Goal: Task Accomplishment & Management: Manage account settings

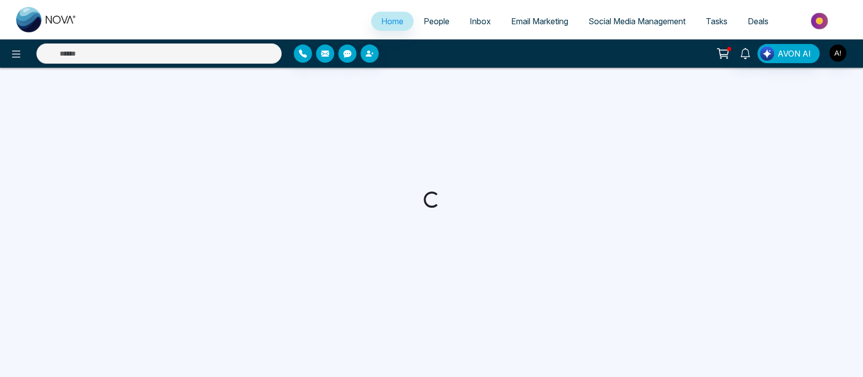
select select "*"
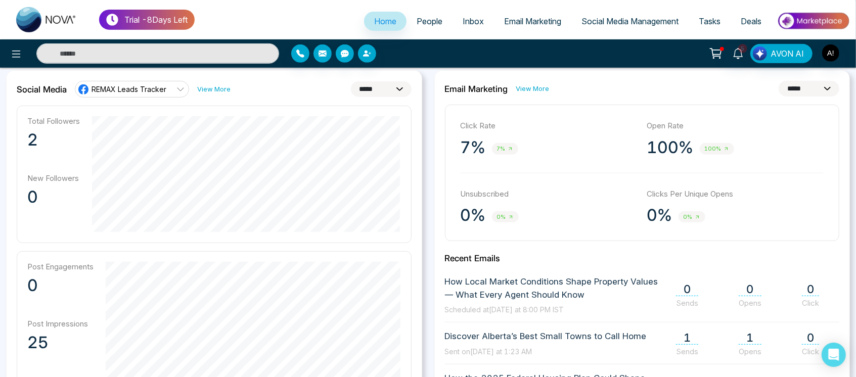
scroll to position [307, 0]
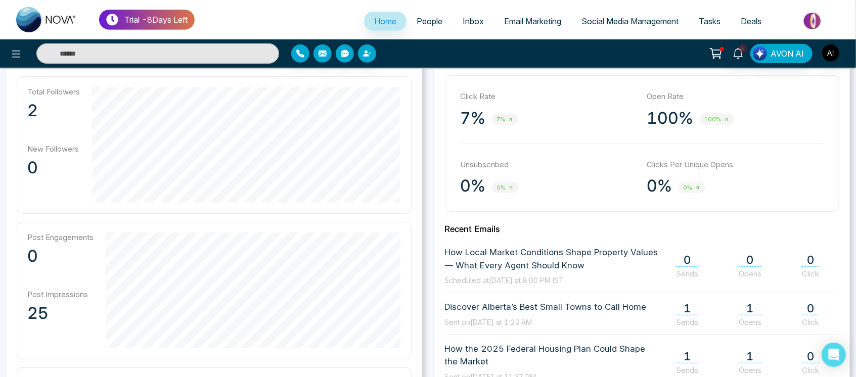
click at [423, 14] on link "People" at bounding box center [430, 21] width 46 height 19
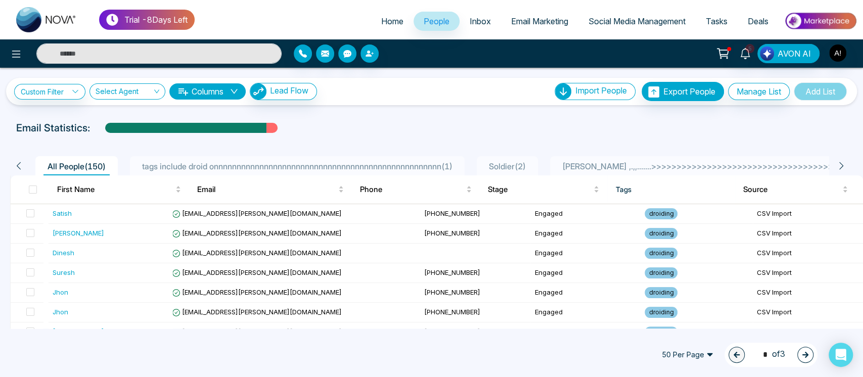
click at [459, 35] on ul "Home People Inbox Email Marketing Social Media Management Tasks Deals" at bounding box center [526, 22] width 663 height 28
click at [479, 23] on span "Inbox" at bounding box center [480, 21] width 21 height 10
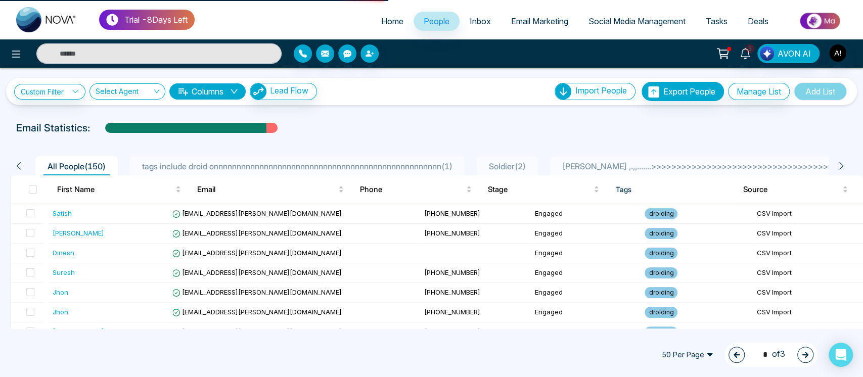
click at [536, 15] on link "Email Marketing" at bounding box center [539, 21] width 77 height 19
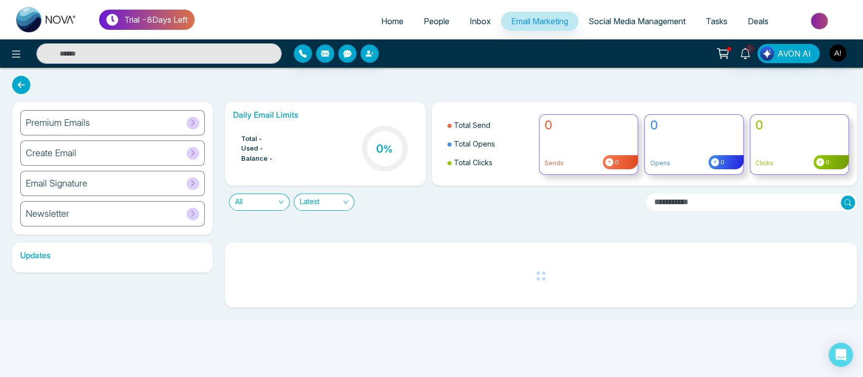
click at [626, 22] on span "Social Media Management" at bounding box center [637, 21] width 97 height 10
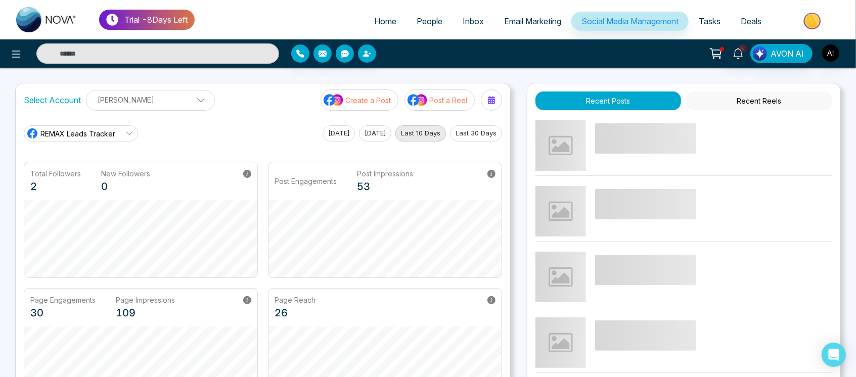
click at [841, 44] on div "5 AVON AI" at bounding box center [678, 53] width 344 height 19
click at [824, 56] on img "button" at bounding box center [830, 53] width 17 height 17
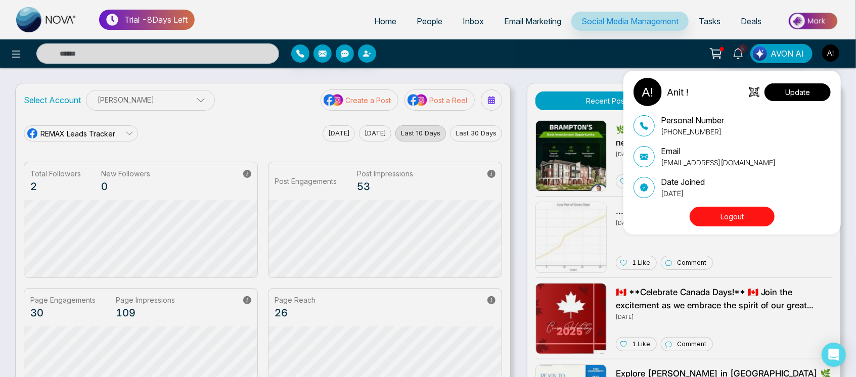
click at [824, 88] on button "Update" at bounding box center [798, 92] width 66 height 18
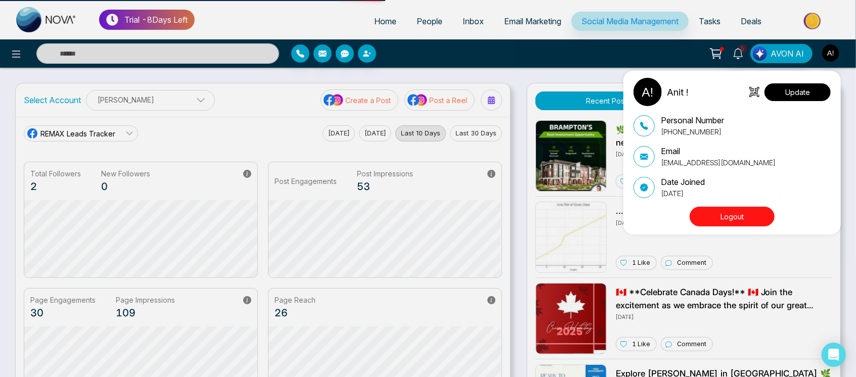
select select
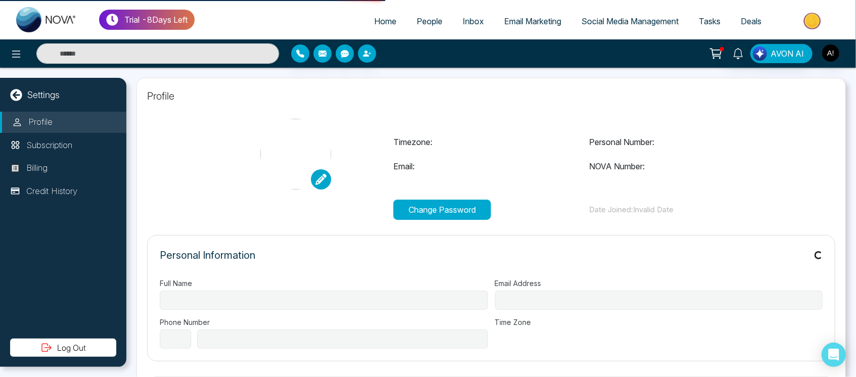
type input "******"
type input "**********"
select select "***"
type input "**********"
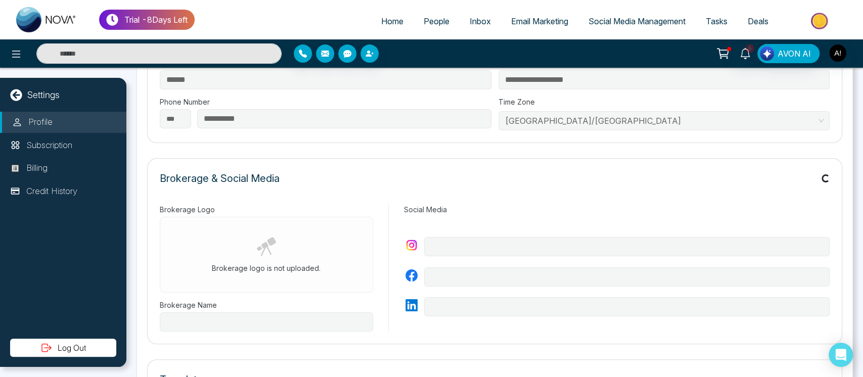
type input "*********"
type input "**********"
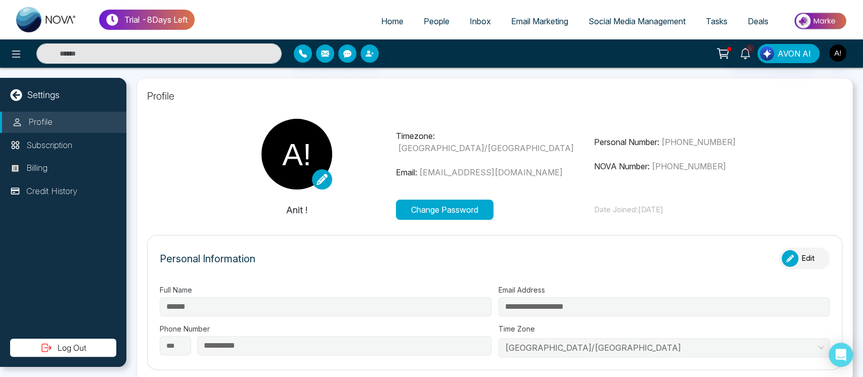
click at [25, 47] on div at bounding box center [144, 53] width 288 height 20
click at [16, 48] on icon at bounding box center [16, 54] width 12 height 12
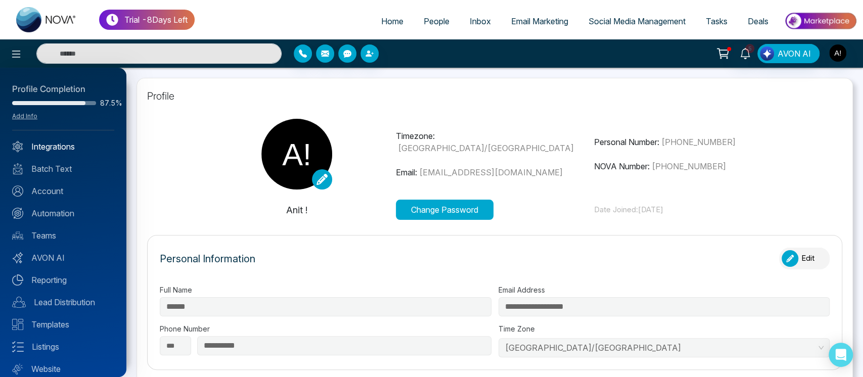
click at [59, 146] on link "Integrations" at bounding box center [63, 147] width 102 height 12
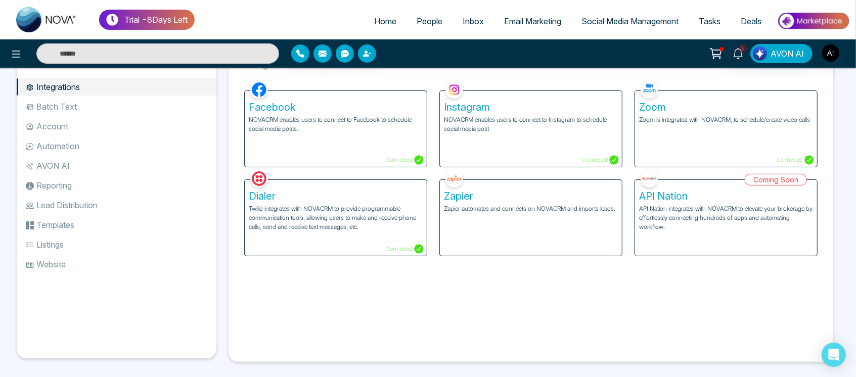
scroll to position [32, 0]
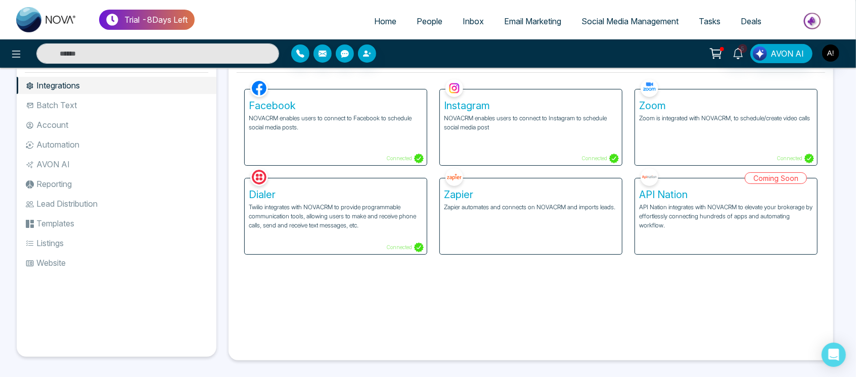
click at [75, 98] on li "Batch Text" at bounding box center [117, 105] width 200 height 17
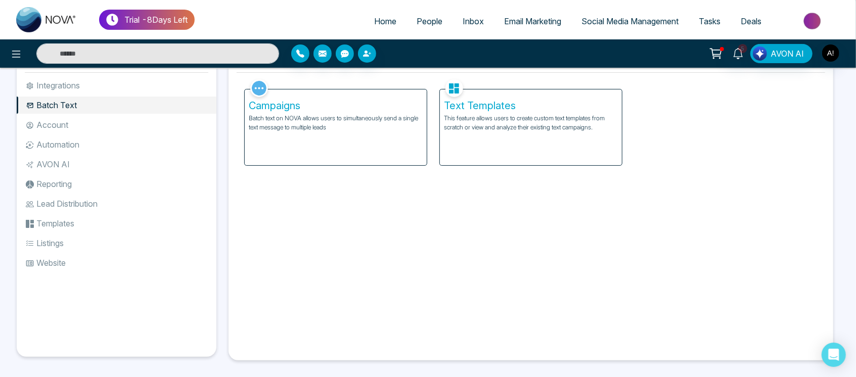
click at [82, 123] on li "Account" at bounding box center [117, 124] width 200 height 17
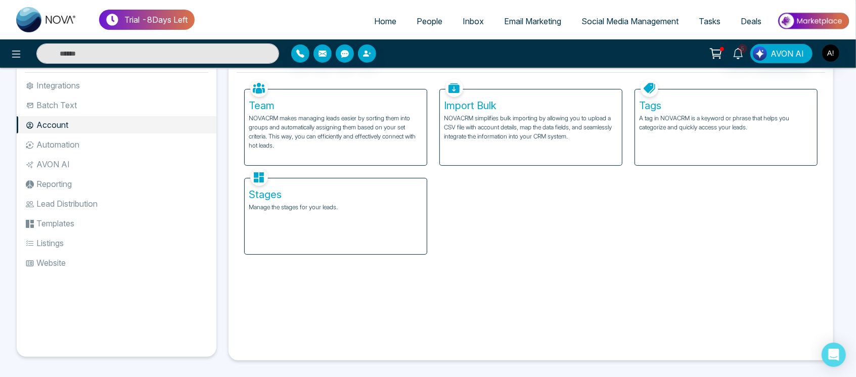
click at [87, 154] on ul "Integrations Batch Text Account Automation AVON AI Reporting Lead Distribution …" at bounding box center [117, 209] width 200 height 264
click at [73, 136] on li "Automation" at bounding box center [117, 144] width 200 height 17
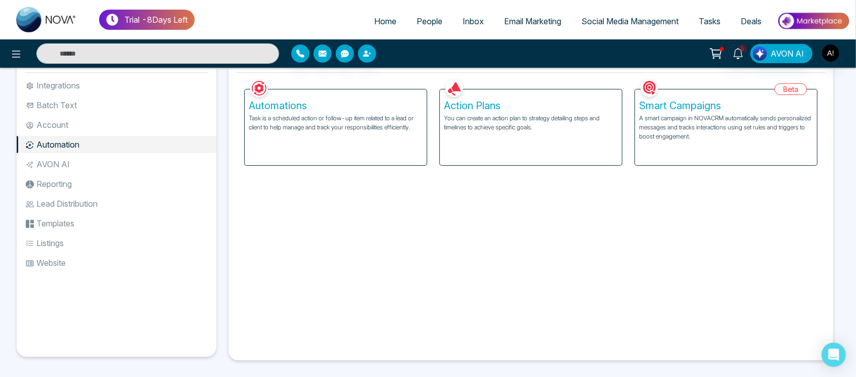
click at [74, 154] on ul "Integrations Batch Text Account Automation AVON AI Reporting Lead Distribution …" at bounding box center [117, 209] width 200 height 264
click at [74, 156] on li "AVON AI" at bounding box center [117, 164] width 200 height 17
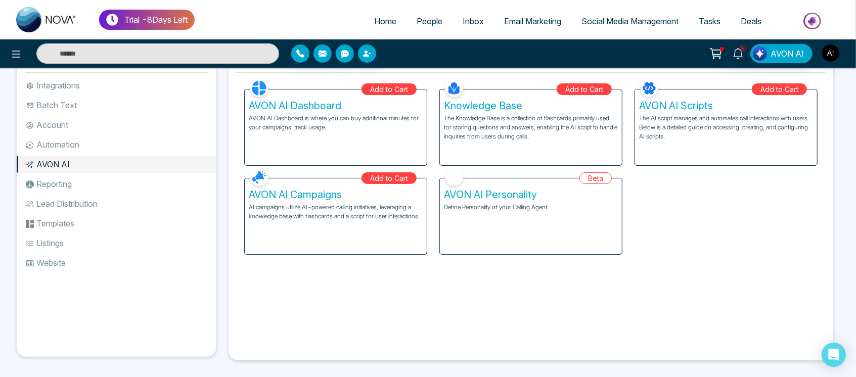
click at [69, 190] on li "Reporting" at bounding box center [117, 183] width 200 height 17
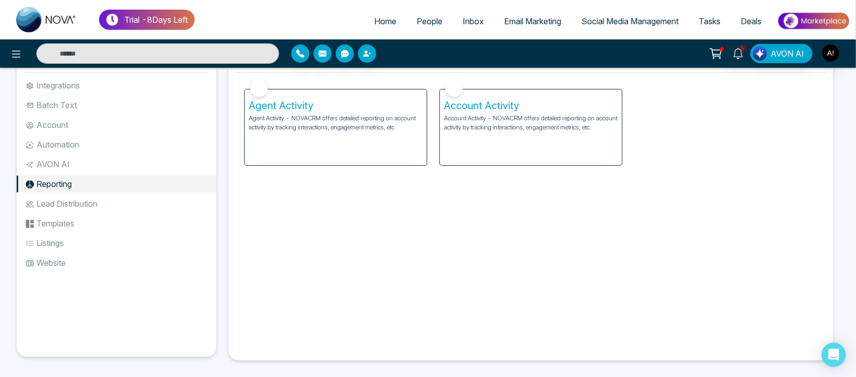
click at [69, 197] on li "Lead Distribution" at bounding box center [117, 203] width 200 height 17
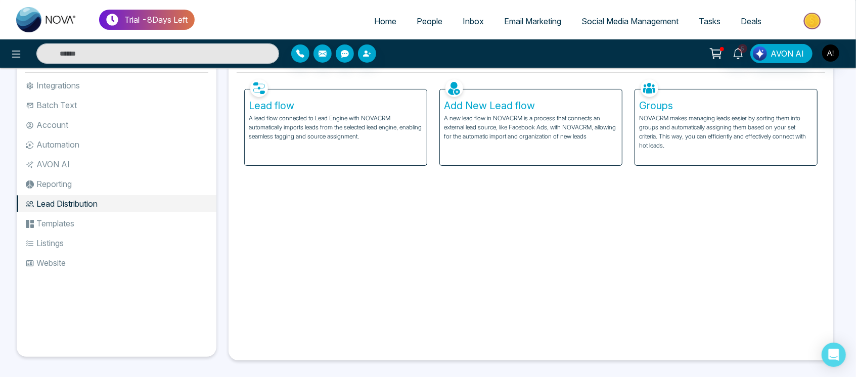
click at [71, 235] on li "Listings" at bounding box center [117, 243] width 200 height 17
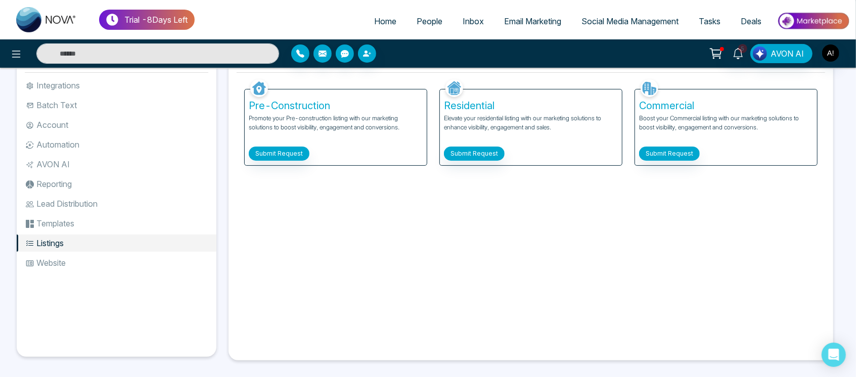
click at [71, 227] on li "Templates" at bounding box center [117, 223] width 200 height 17
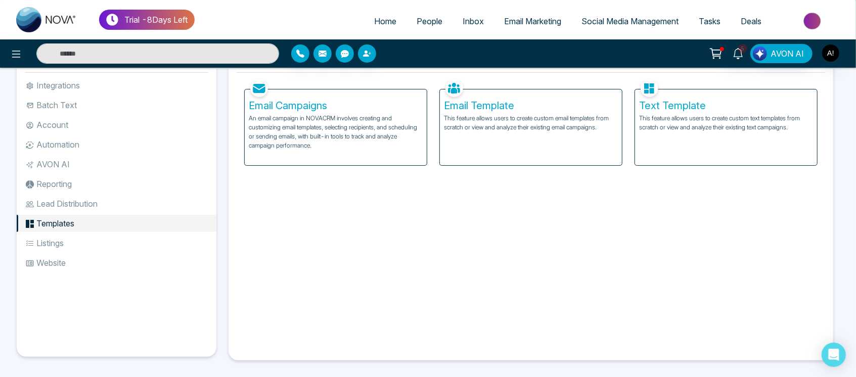
click at [104, 270] on li "Website" at bounding box center [117, 262] width 200 height 17
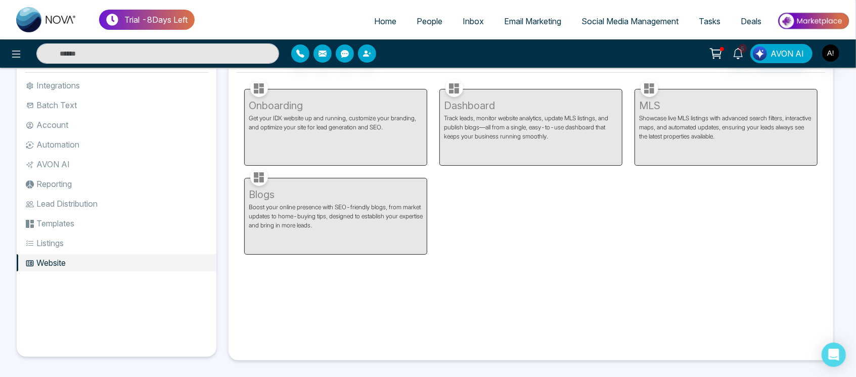
click at [386, 21] on span "Home" at bounding box center [385, 21] width 22 height 10
select select "*"
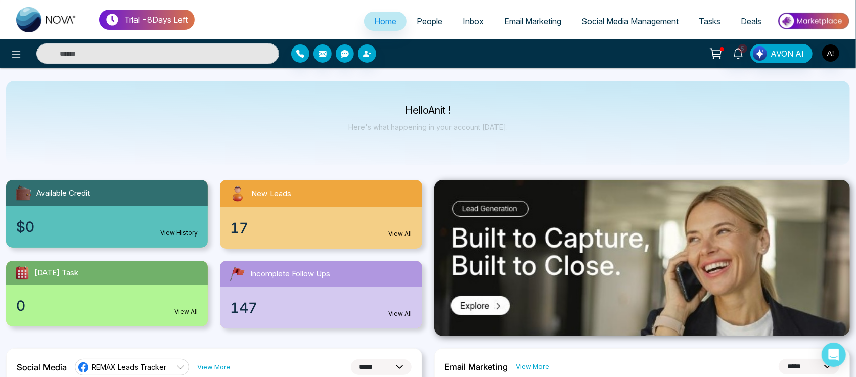
click at [424, 23] on span "People" at bounding box center [430, 21] width 26 height 10
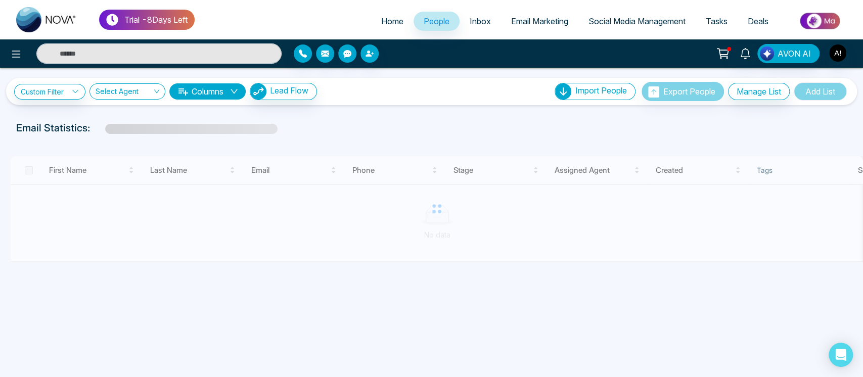
click at [381, 25] on span "Home" at bounding box center [392, 21] width 22 height 10
select select "*"
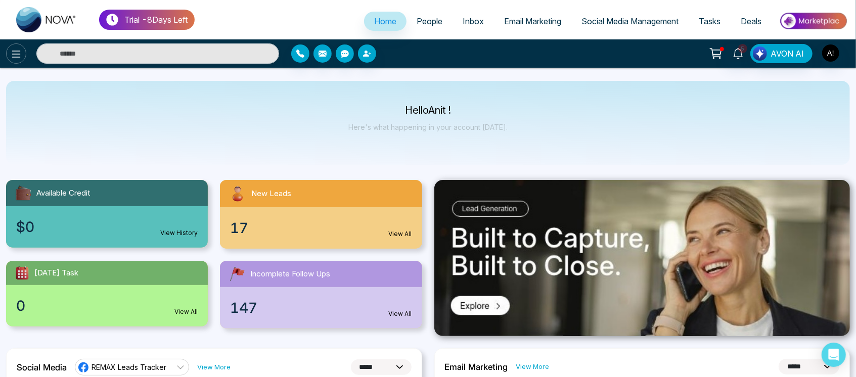
click at [6, 56] on button at bounding box center [16, 53] width 20 height 20
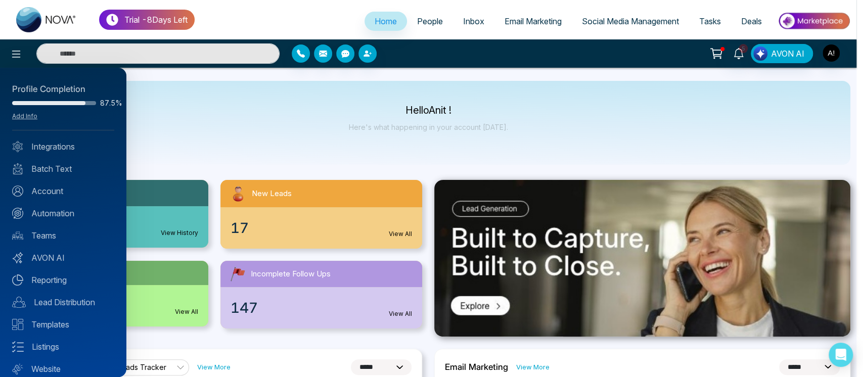
click at [331, 87] on div at bounding box center [431, 188] width 863 height 377
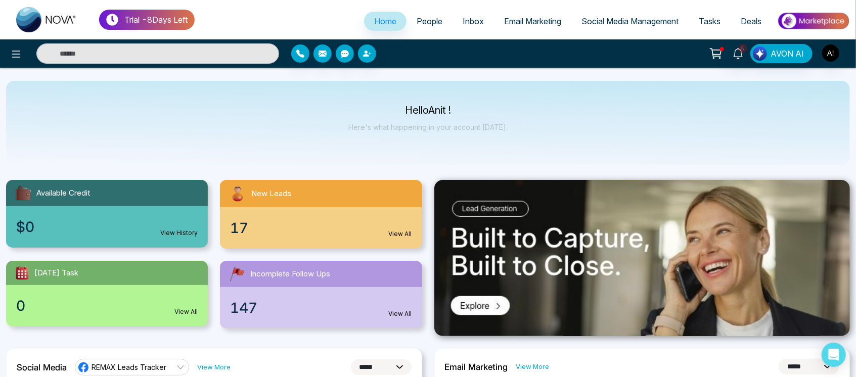
click at [433, 15] on link "People" at bounding box center [430, 21] width 46 height 19
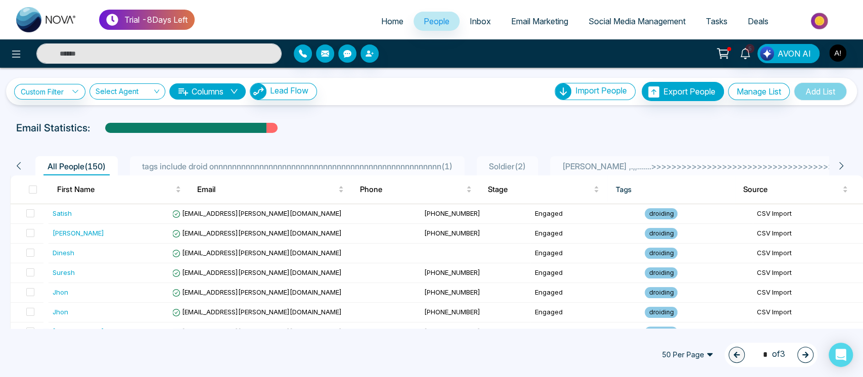
click at [381, 24] on span "Home" at bounding box center [392, 21] width 22 height 10
select select "*"
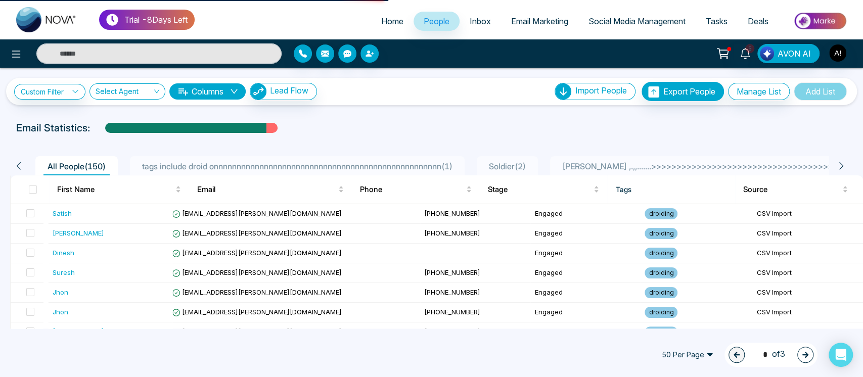
select select "*"
